Goal: Transaction & Acquisition: Purchase product/service

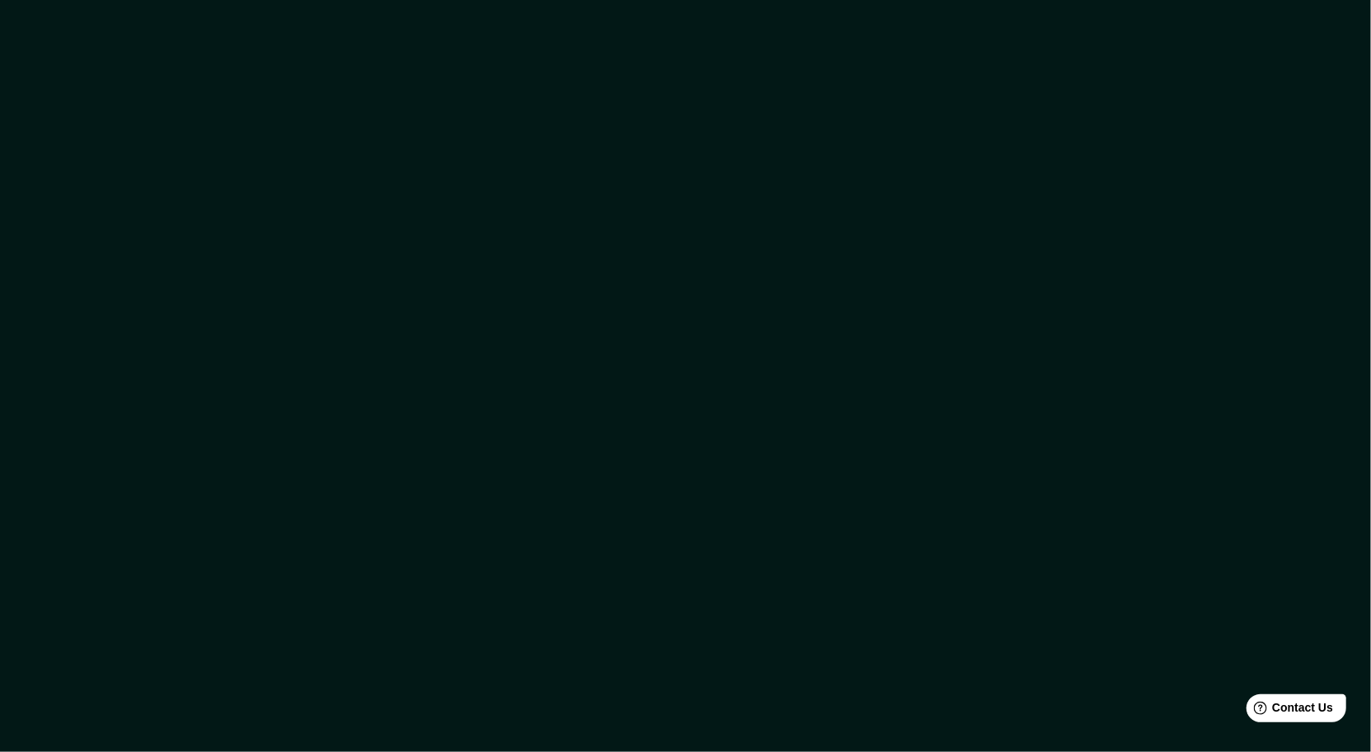
click at [1204, 210] on div at bounding box center [685, 376] width 1371 height 752
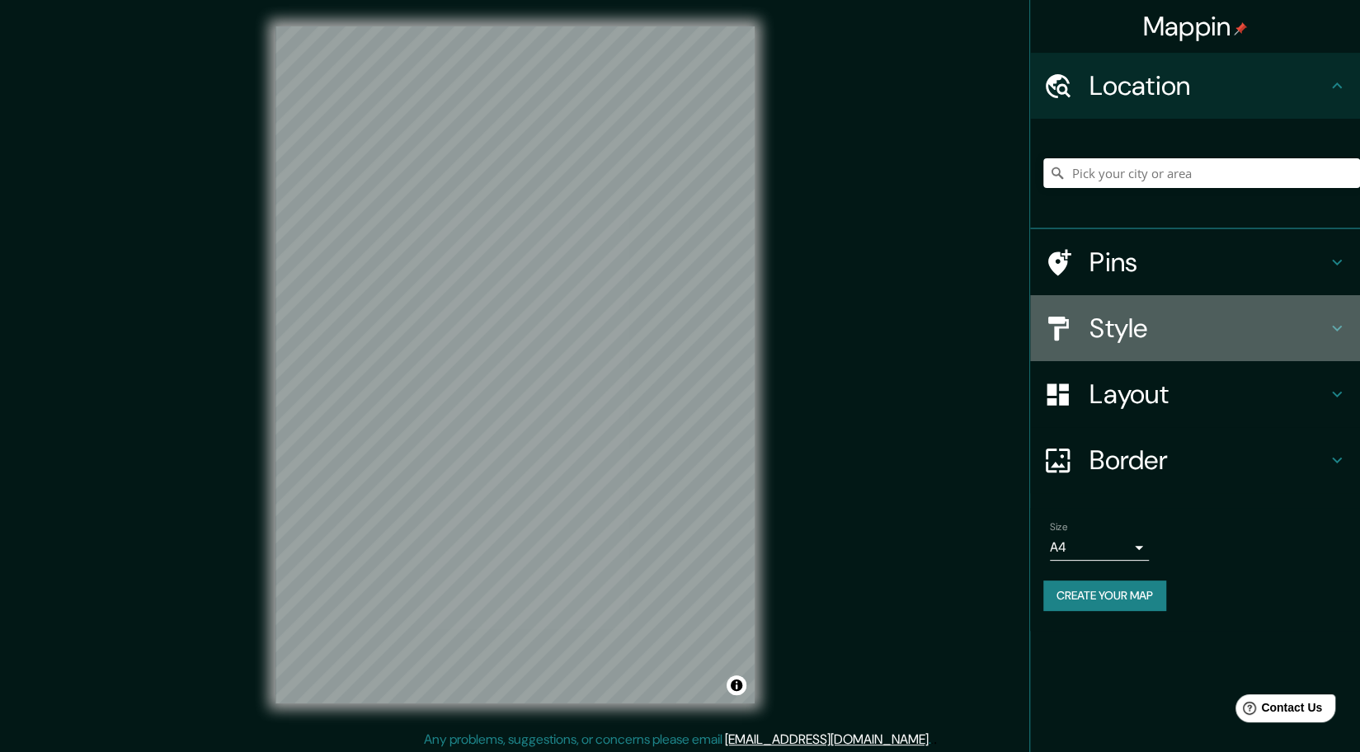
click at [1329, 317] on div "Style" at bounding box center [1195, 328] width 330 height 66
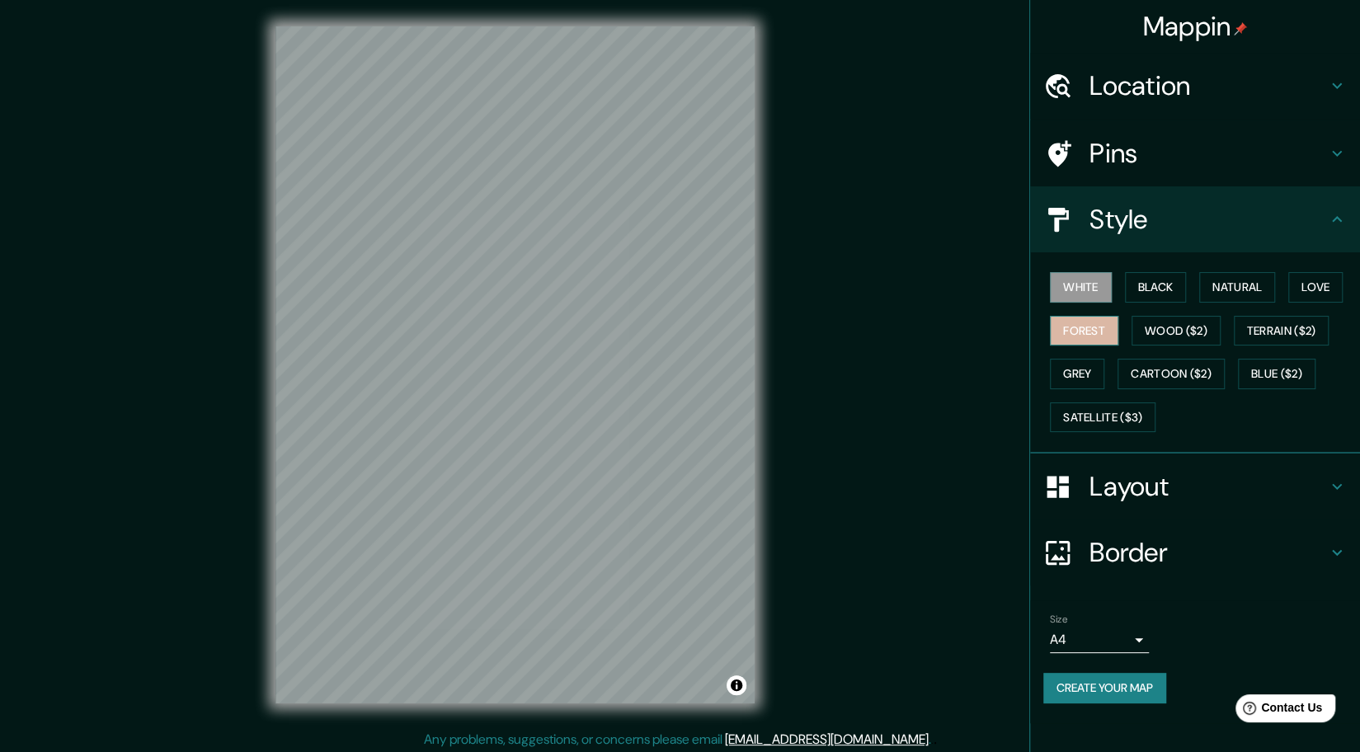
click at [1083, 334] on button "Forest" at bounding box center [1084, 331] width 68 height 31
click at [1332, 477] on icon at bounding box center [1337, 487] width 20 height 20
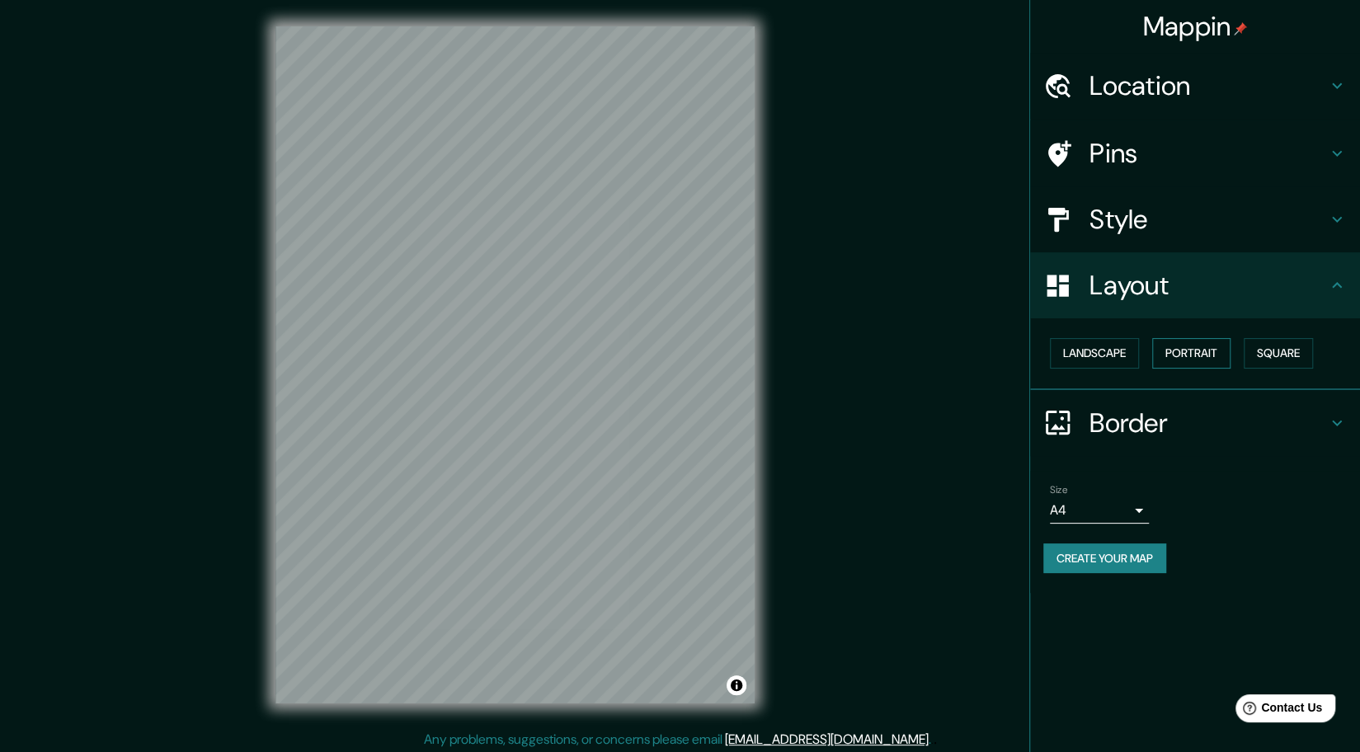
click at [1169, 353] on button "Portrait" at bounding box center [1191, 353] width 78 height 31
click at [1107, 357] on button "Landscape" at bounding box center [1094, 353] width 89 height 31
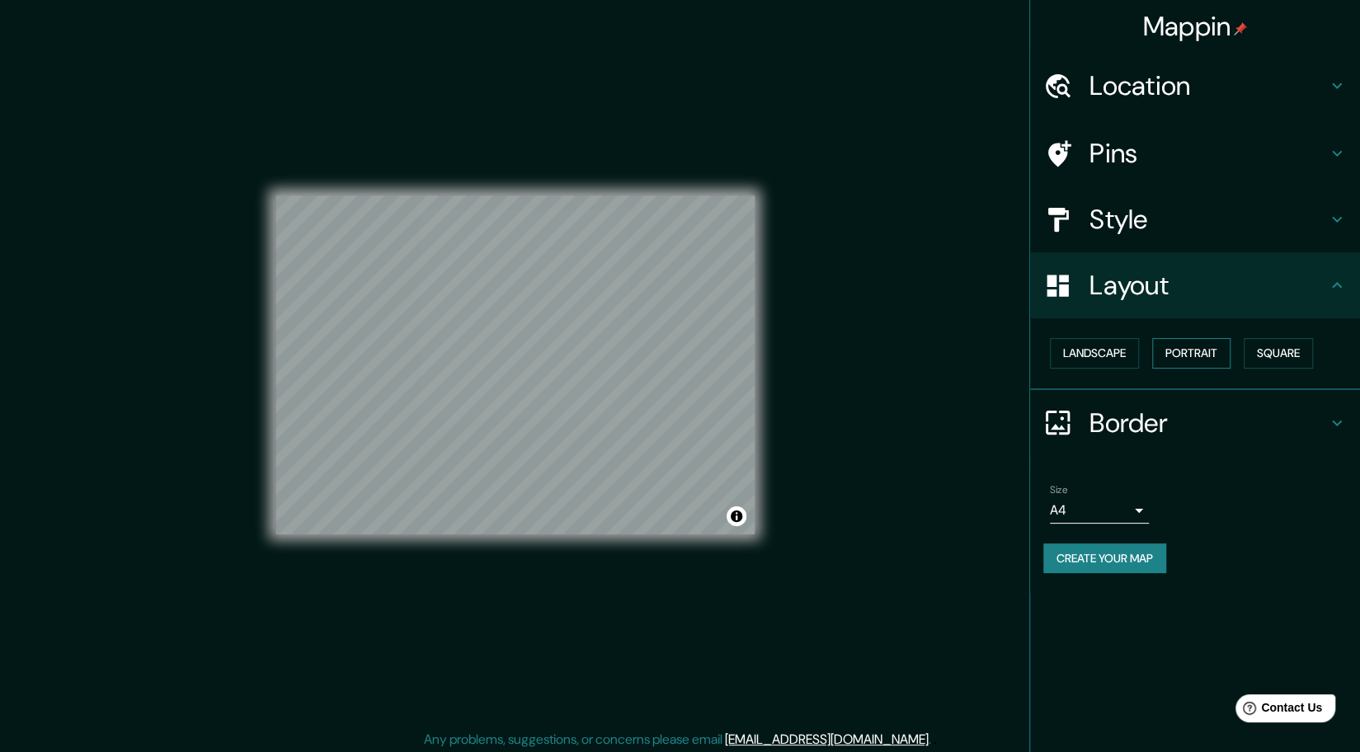
click at [1193, 347] on button "Portrait" at bounding box center [1191, 353] width 78 height 31
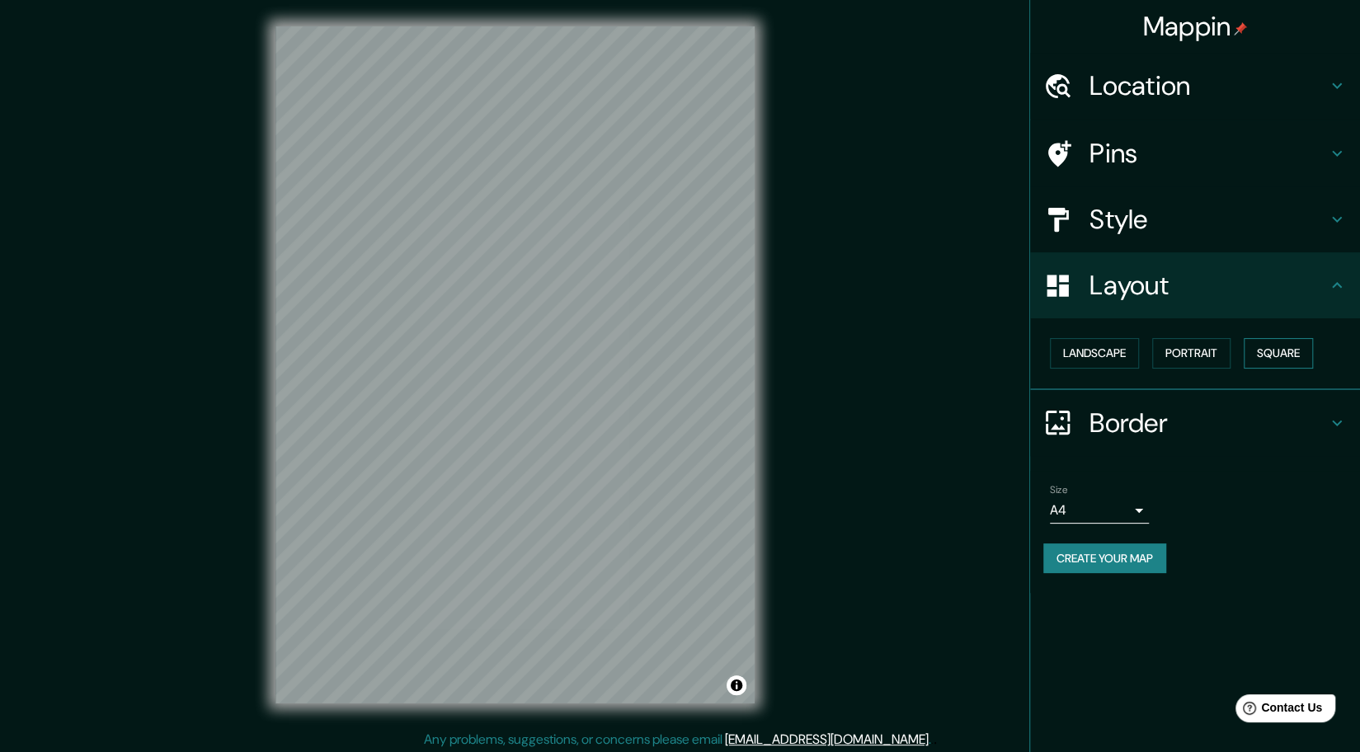
click at [1263, 344] on button "Square" at bounding box center [1277, 353] width 69 height 31
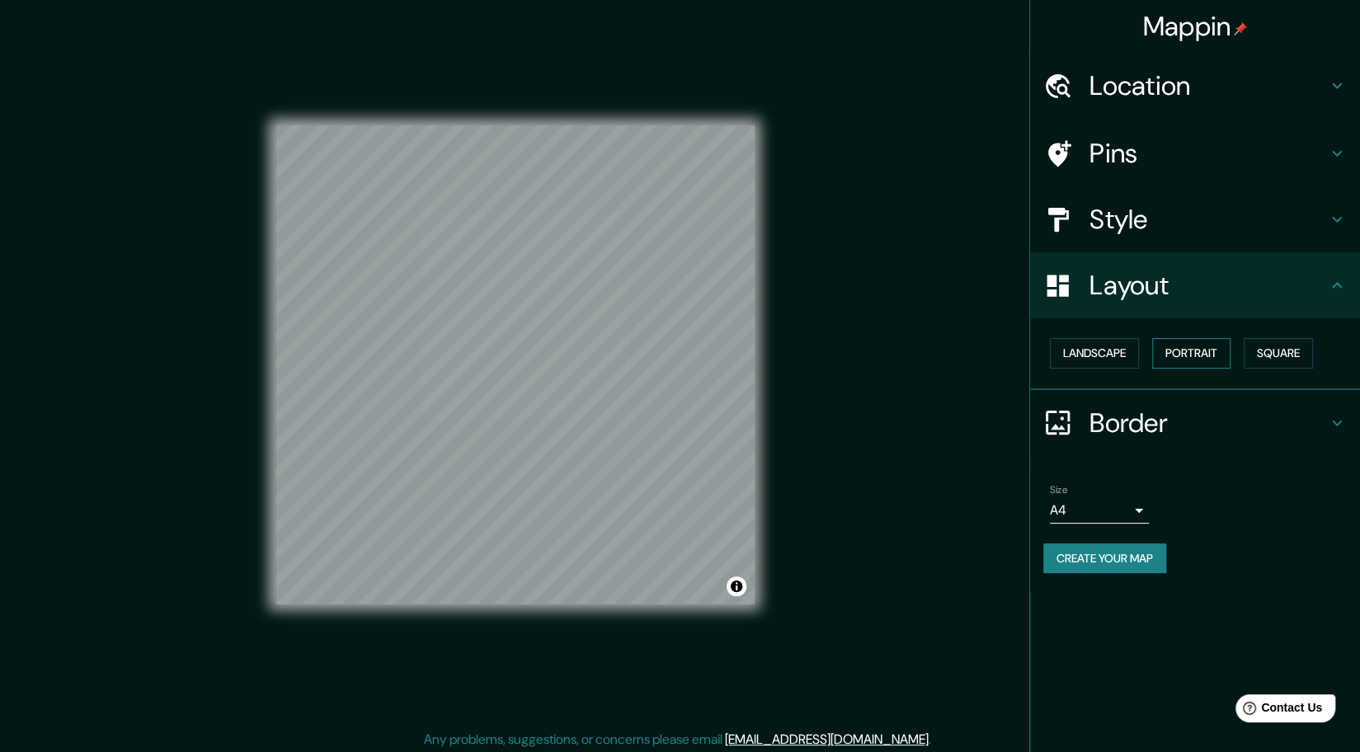
click at [1206, 355] on button "Portrait" at bounding box center [1191, 353] width 78 height 31
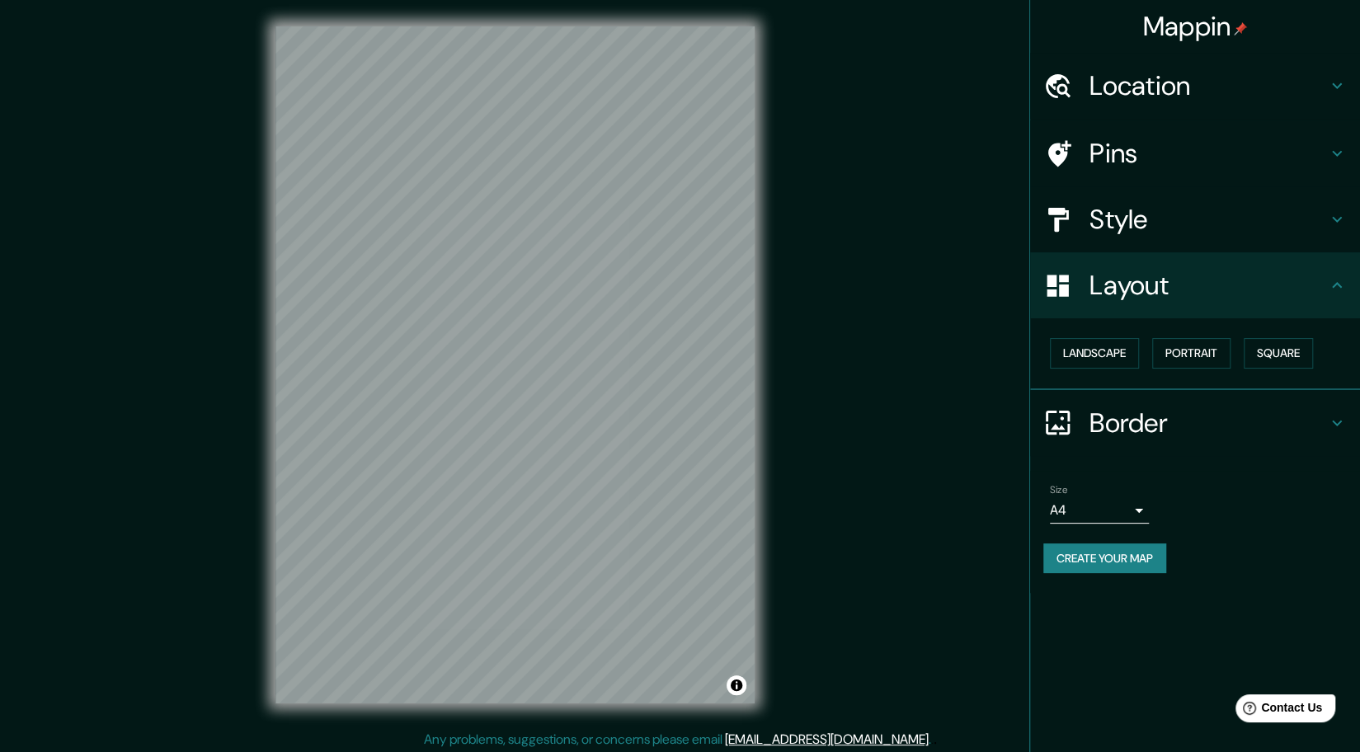
click at [1149, 416] on h4 "Border" at bounding box center [1207, 423] width 237 height 33
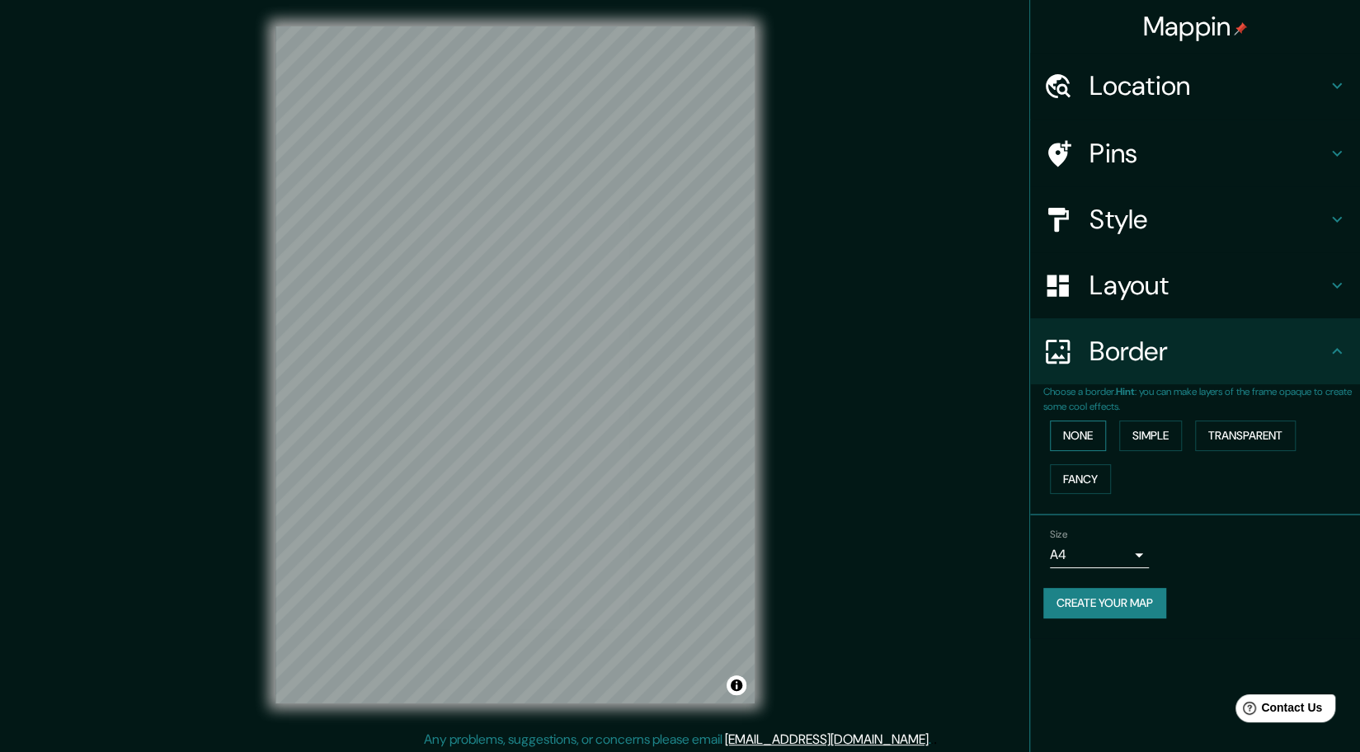
click at [1084, 434] on button "None" at bounding box center [1078, 436] width 56 height 31
click at [1138, 560] on body "Mappin Location Pins Style Layout Border Choose a border. Hint : you can make l…" at bounding box center [680, 376] width 1360 height 752
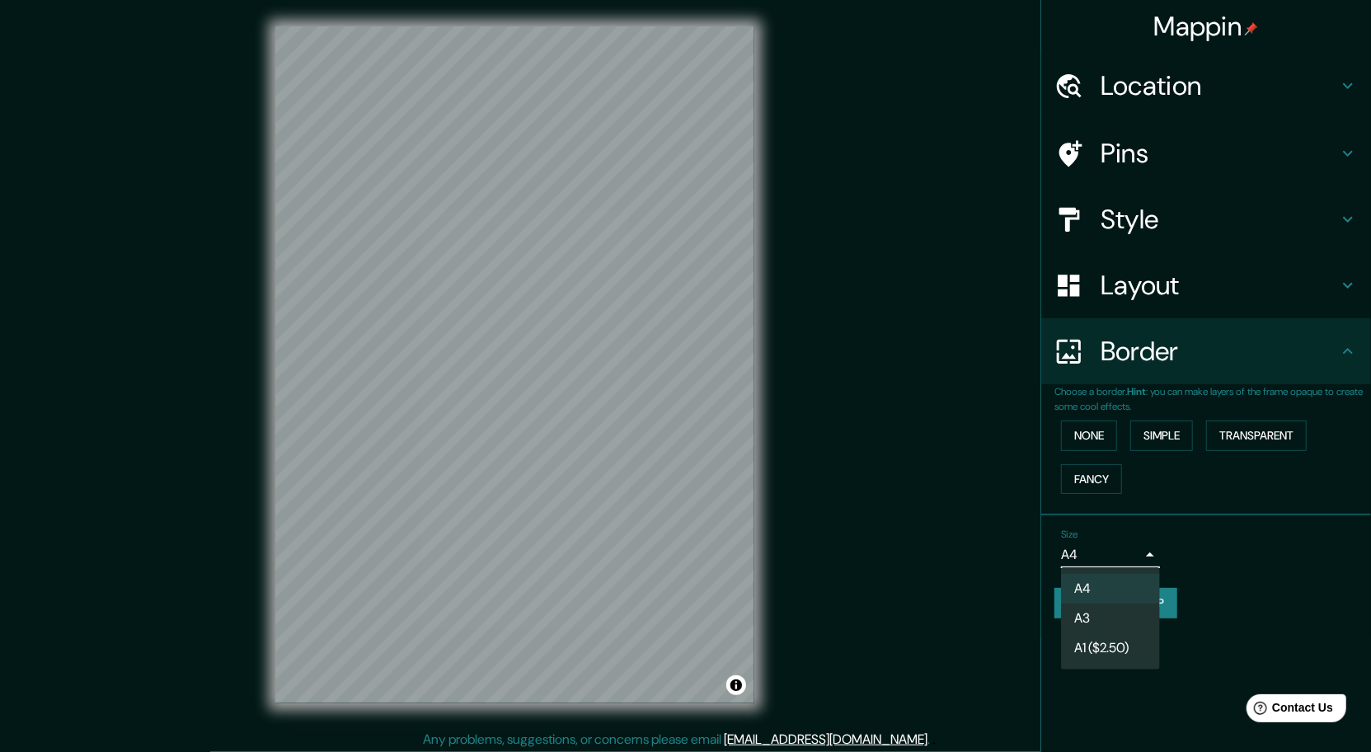
click at [1138, 558] on div at bounding box center [685, 376] width 1371 height 752
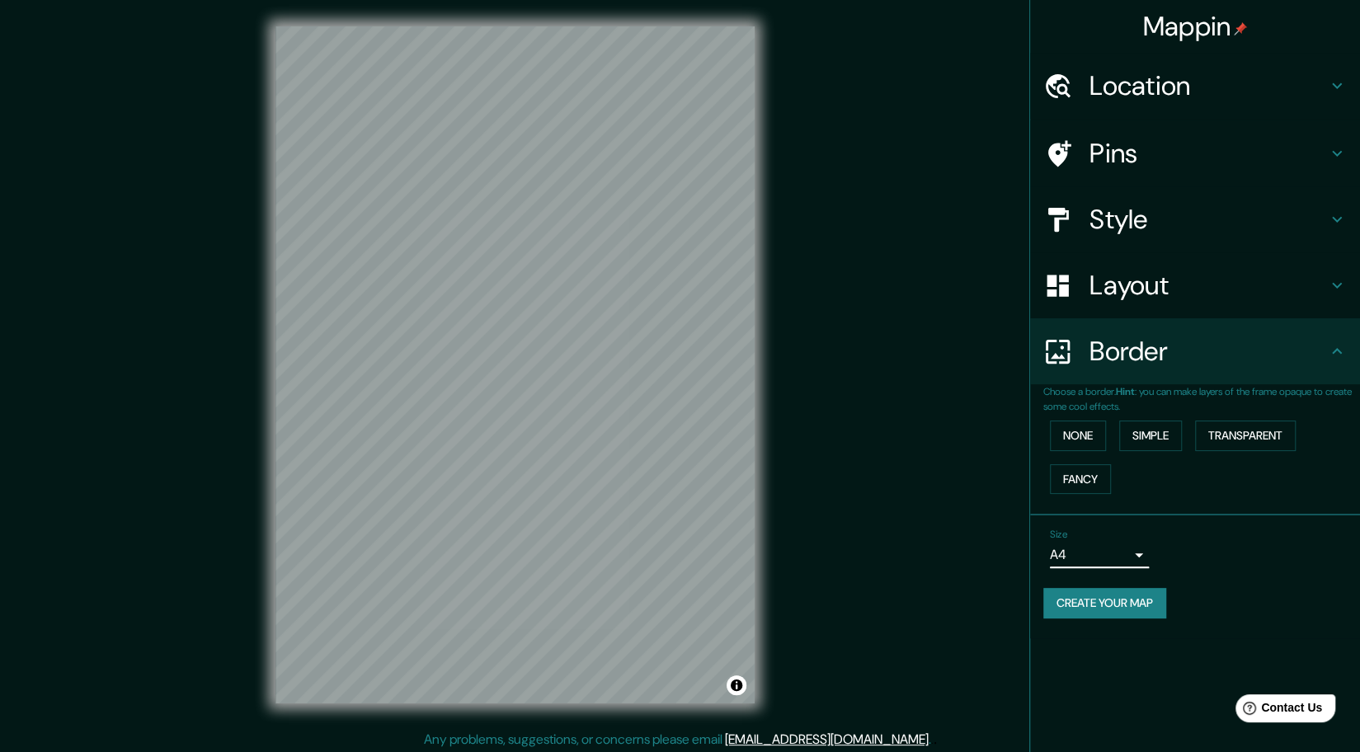
click at [1145, 606] on button "Create your map" at bounding box center [1104, 603] width 123 height 31
